Goal: Transaction & Acquisition: Obtain resource

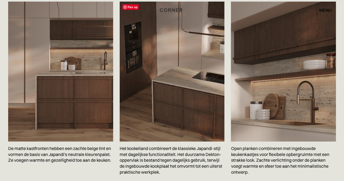
scroll to position [908, 0]
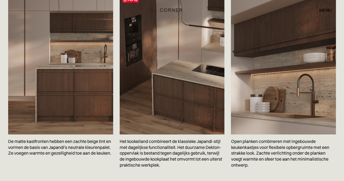
click at [132, 81] on img at bounding box center [172, 65] width 105 height 140
click at [142, 82] on img at bounding box center [172, 65] width 105 height 140
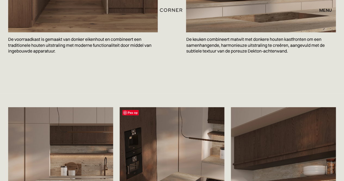
scroll to position [684, 0]
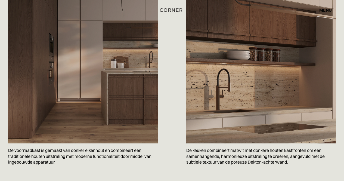
click at [129, 95] on img at bounding box center [82, 44] width 149 height 200
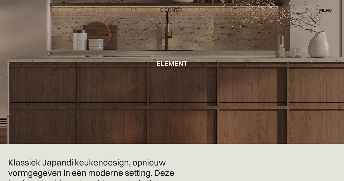
scroll to position [0, 0]
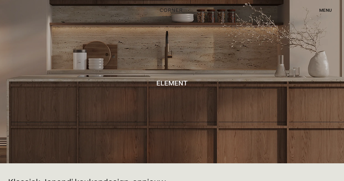
click at [328, 11] on font "menu" at bounding box center [325, 9] width 13 height 5
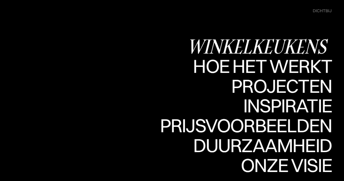
click at [267, 39] on font "Winkelkeukens" at bounding box center [256, 46] width 139 height 27
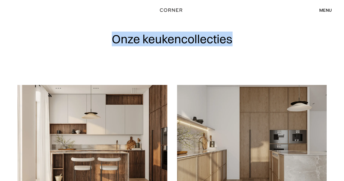
drag, startPoint x: 114, startPoint y: 39, endPoint x: 238, endPoint y: 43, distance: 124.0
click at [238, 43] on div "Onze keukencollecties" at bounding box center [171, 42] width 309 height 85
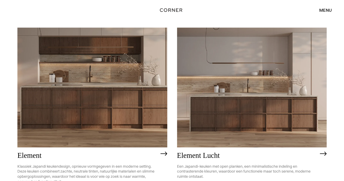
scroll to position [459, 0]
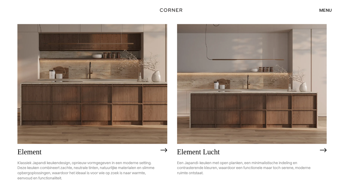
click at [147, 103] on img at bounding box center [92, 84] width 150 height 120
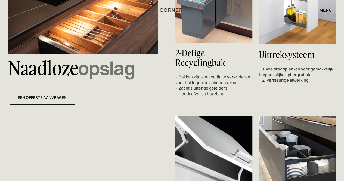
scroll to position [2035, 0]
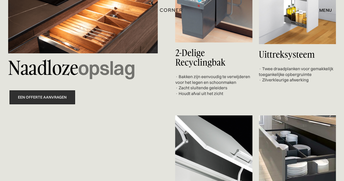
click at [44, 104] on link "een offerte aanvragen" at bounding box center [43, 97] width 66 height 14
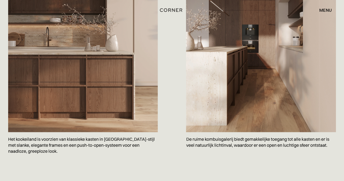
scroll to position [421, 0]
